Goal: Find specific page/section: Find specific page/section

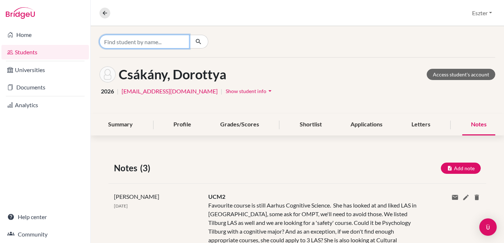
click at [175, 45] on input "Find student by name..." at bounding box center [144, 42] width 90 height 14
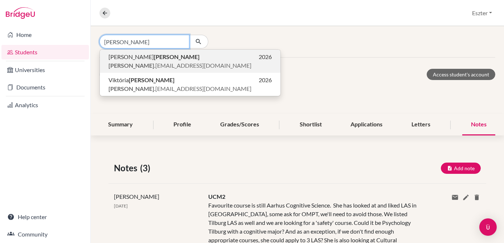
type input "[PERSON_NAME]"
click at [153, 60] on p "[PERSON_NAME] 2026" at bounding box center [189, 57] width 163 height 9
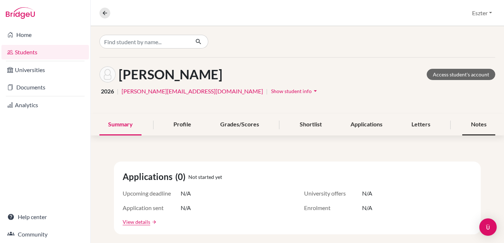
click at [481, 125] on div "Notes" at bounding box center [478, 124] width 33 height 21
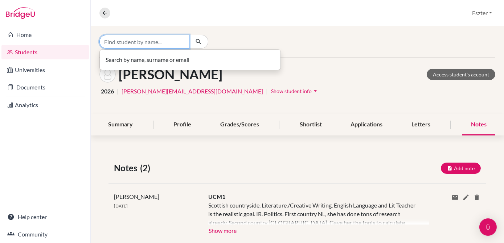
click at [168, 43] on input "Find student by name..." at bounding box center [144, 42] width 90 height 14
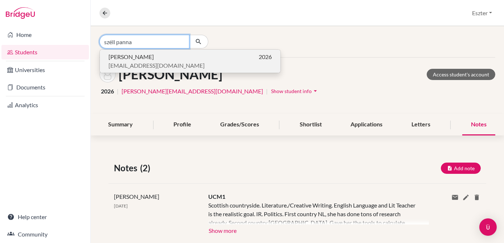
type input "széll panna"
click at [153, 58] on p "[PERSON_NAME] 2026" at bounding box center [189, 57] width 163 height 9
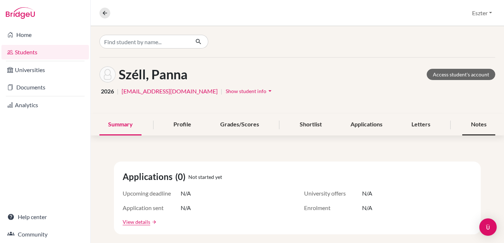
click at [470, 124] on div "Notes" at bounding box center [478, 124] width 33 height 21
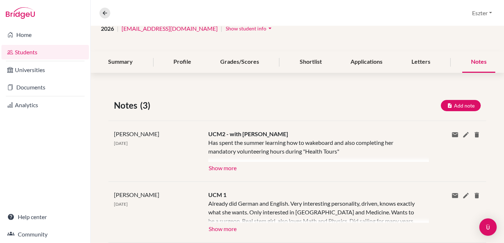
scroll to position [63, 0]
click at [222, 167] on button "Show more" at bounding box center [222, 167] width 29 height 11
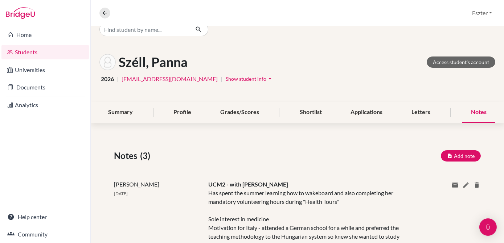
scroll to position [0, 0]
